Goal: Task Accomplishment & Management: Use online tool/utility

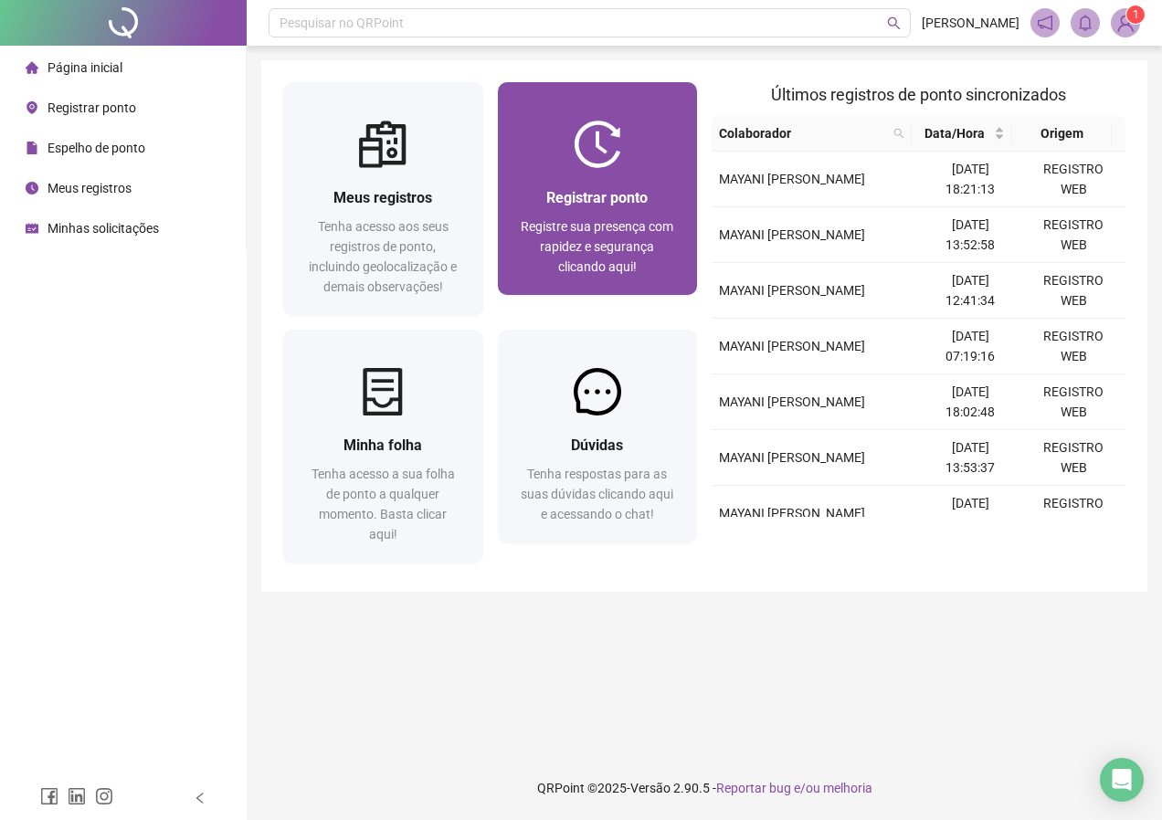
click at [628, 219] on span "Registre sua presença com rapidez e segurança clicando aqui!" at bounding box center [597, 246] width 153 height 55
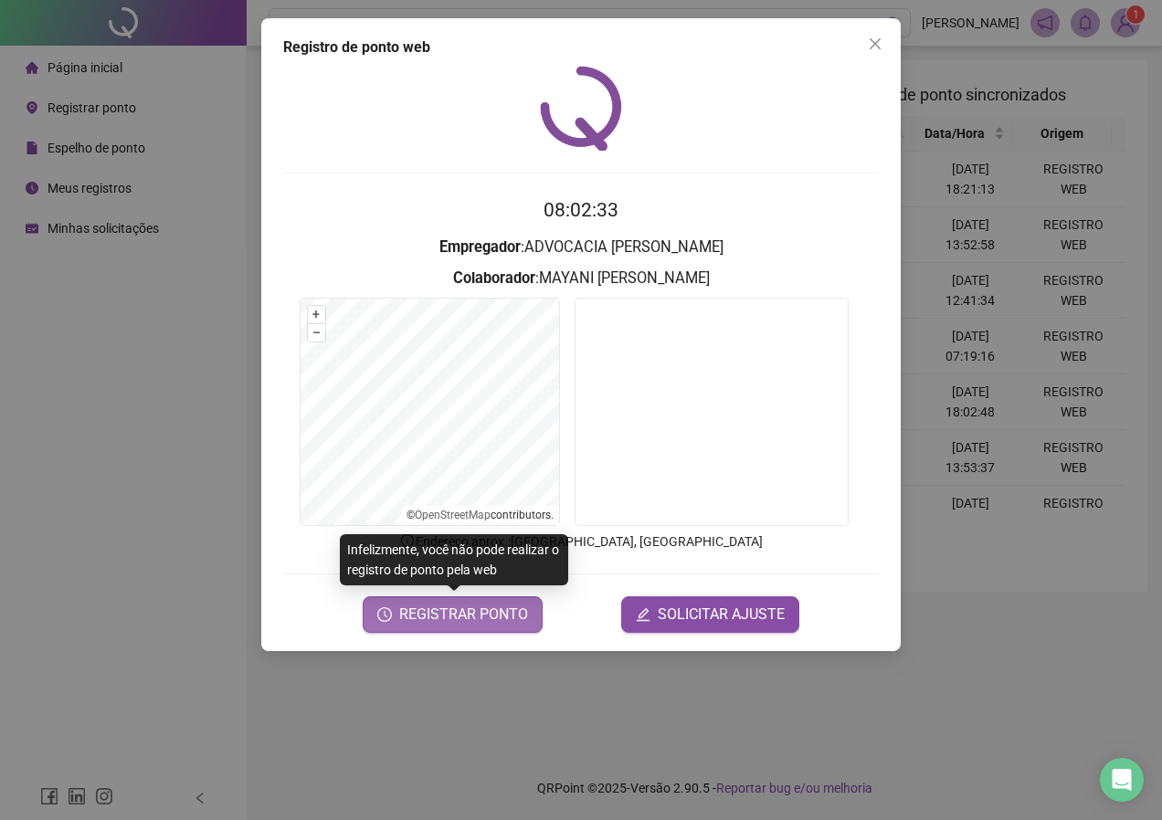
click at [459, 620] on span "REGISTRAR PONTO" at bounding box center [463, 615] width 129 height 22
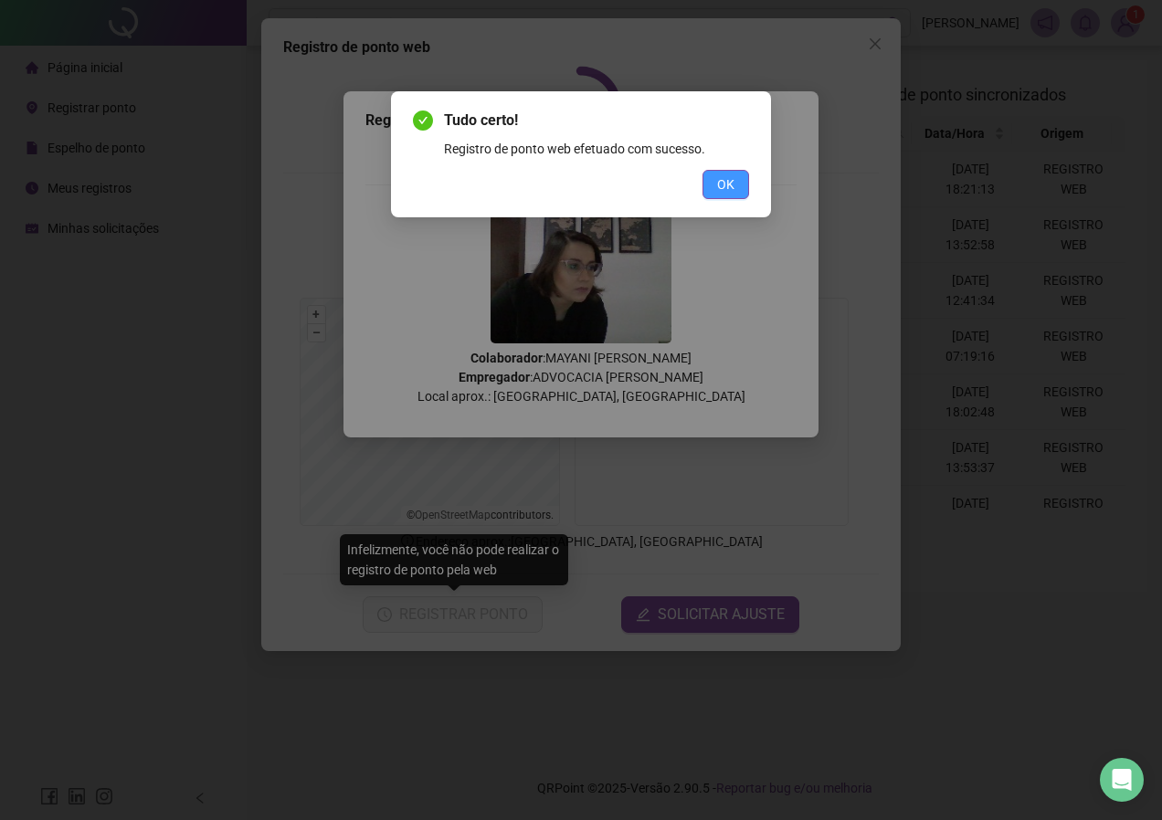
click at [720, 180] on span "OK" at bounding box center [725, 184] width 17 height 20
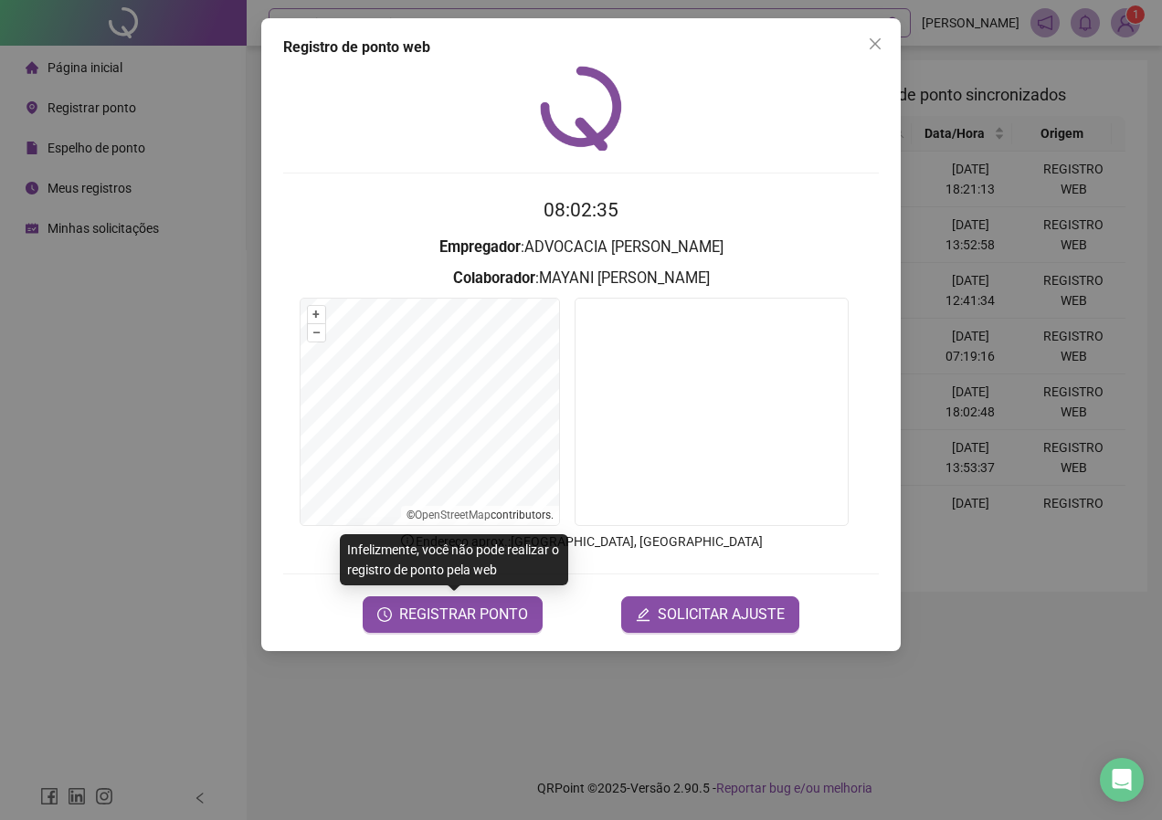
click at [879, 35] on button "Close" at bounding box center [874, 43] width 29 height 29
